Goal: Information Seeking & Learning: Learn about a topic

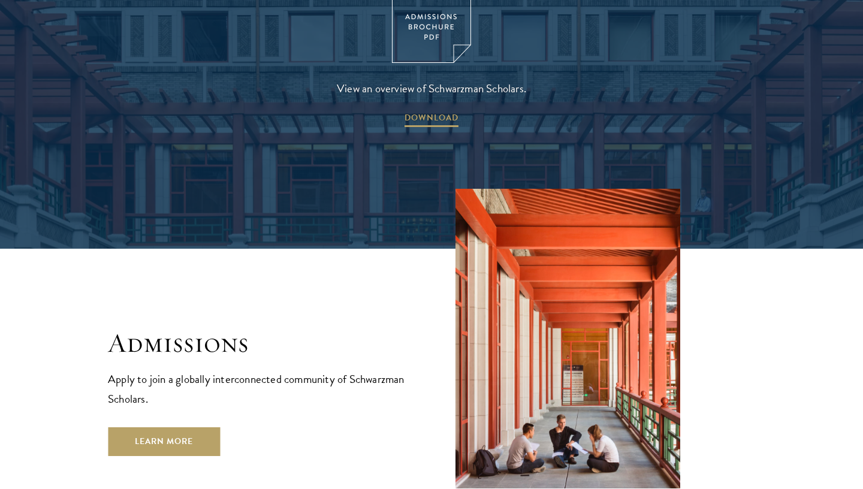
scroll to position [1892, 0]
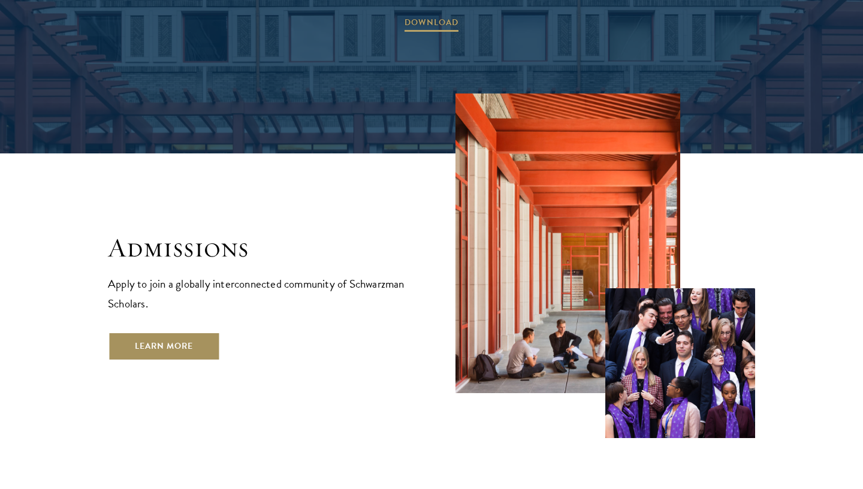
click at [178, 332] on link "Learn More" at bounding box center [164, 346] width 112 height 29
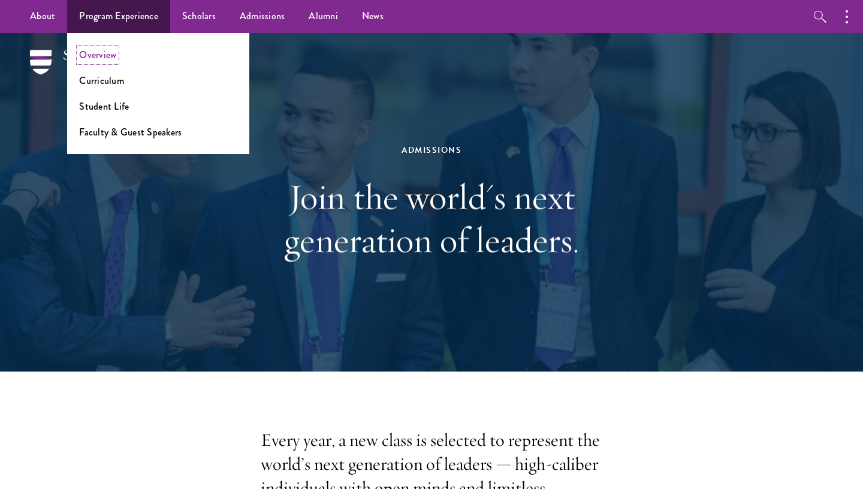
click at [103, 55] on link "Overview" at bounding box center [97, 55] width 37 height 14
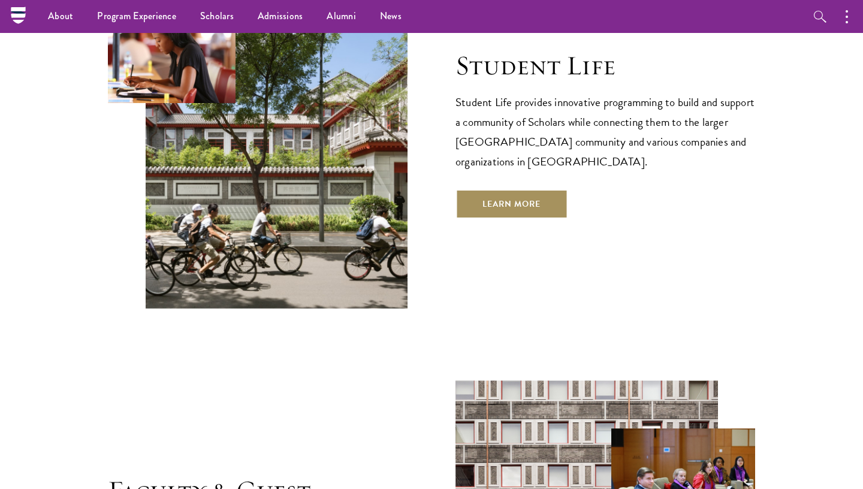
scroll to position [4001, 0]
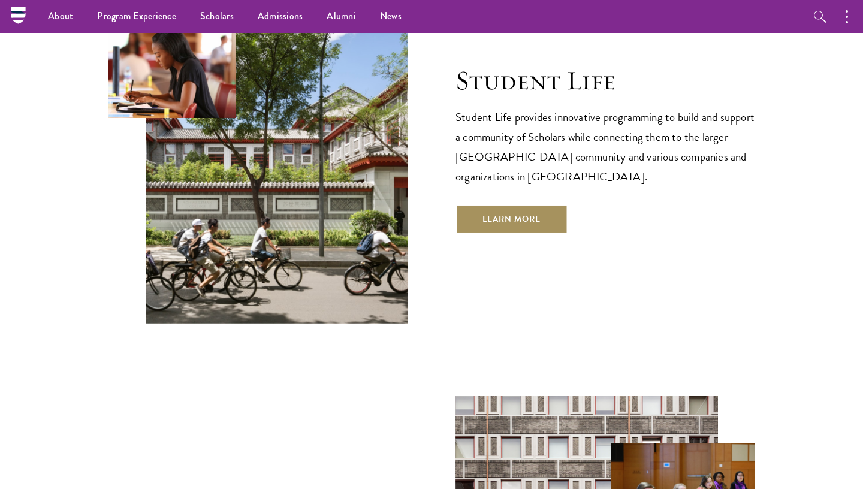
click at [499, 204] on link "Learn More" at bounding box center [511, 218] width 112 height 29
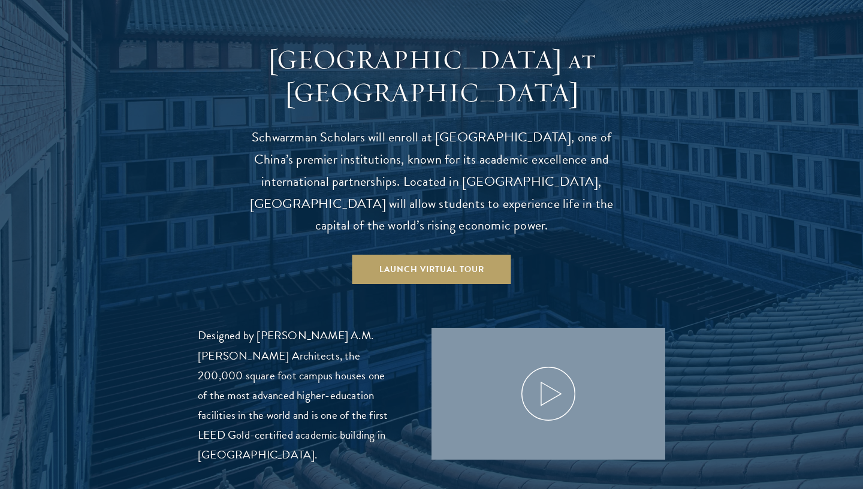
scroll to position [1264, 0]
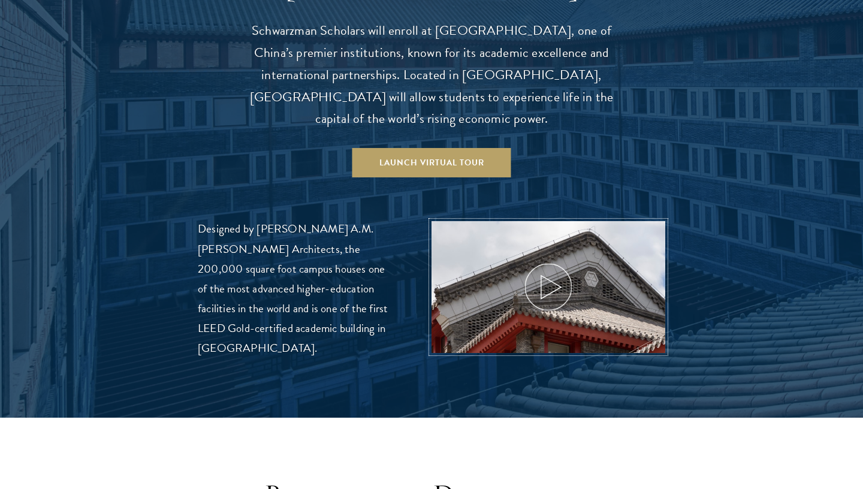
click at [576, 268] on img at bounding box center [548, 338] width 248 height 248
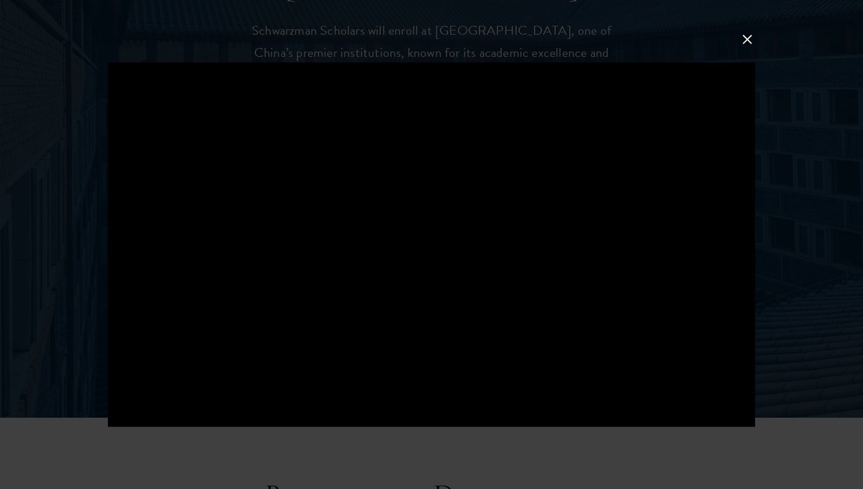
click at [749, 39] on button at bounding box center [748, 40] width 16 height 16
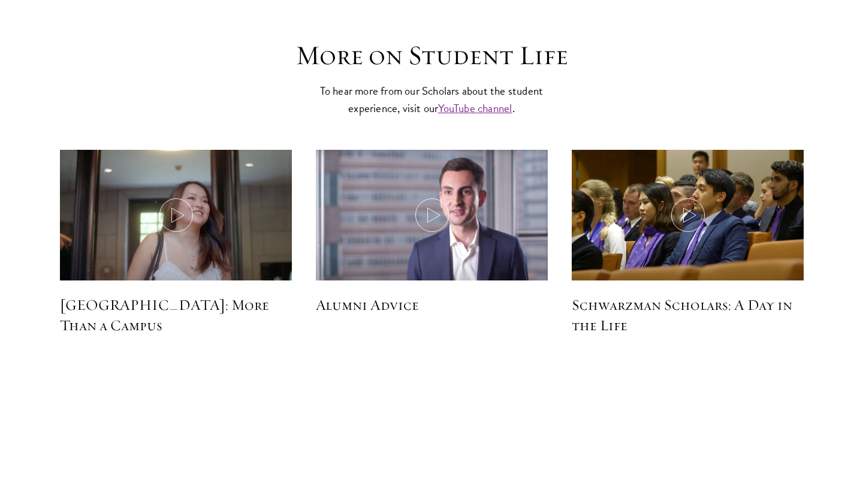
scroll to position [3555, 0]
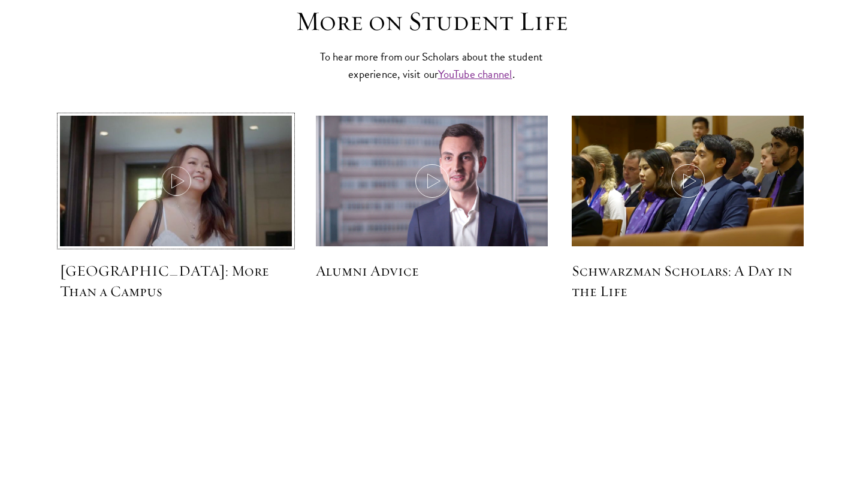
click at [210, 182] on img at bounding box center [176, 181] width 246 height 141
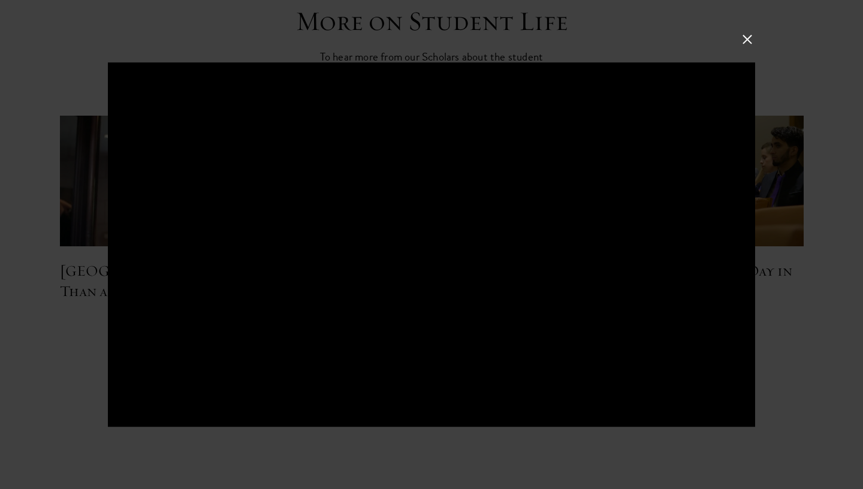
click at [749, 41] on button at bounding box center [748, 40] width 16 height 16
